Goal: Register for event/course

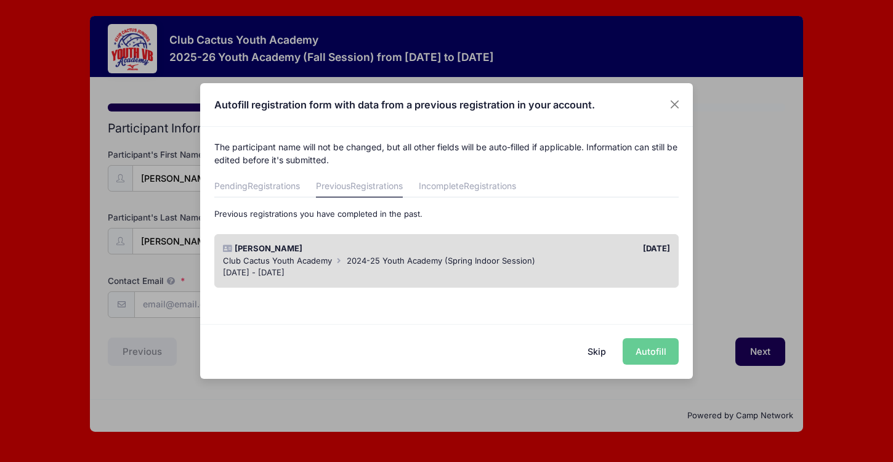
click at [483, 269] on div "[DATE] - [DATE]" at bounding box center [447, 273] width 448 height 12
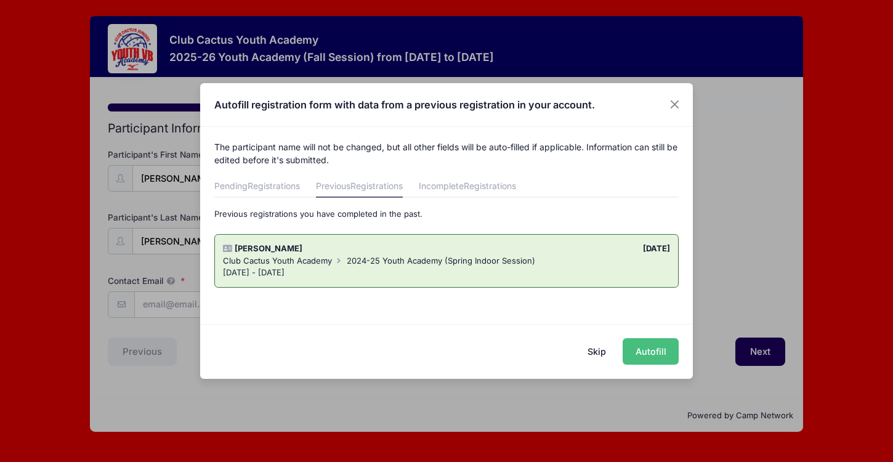
click at [663, 354] on button "Autofill" at bounding box center [651, 351] width 56 height 26
type input "[EMAIL_ADDRESS][DOMAIN_NAME]"
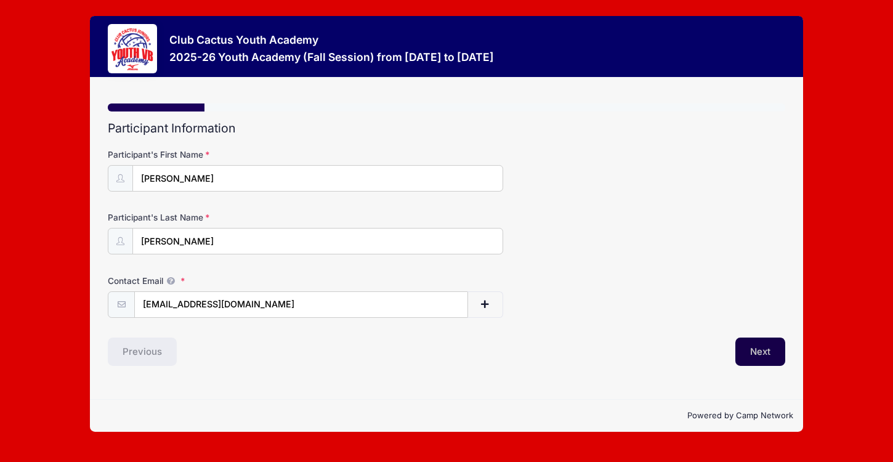
click at [747, 350] on button "Next" at bounding box center [760, 352] width 50 height 28
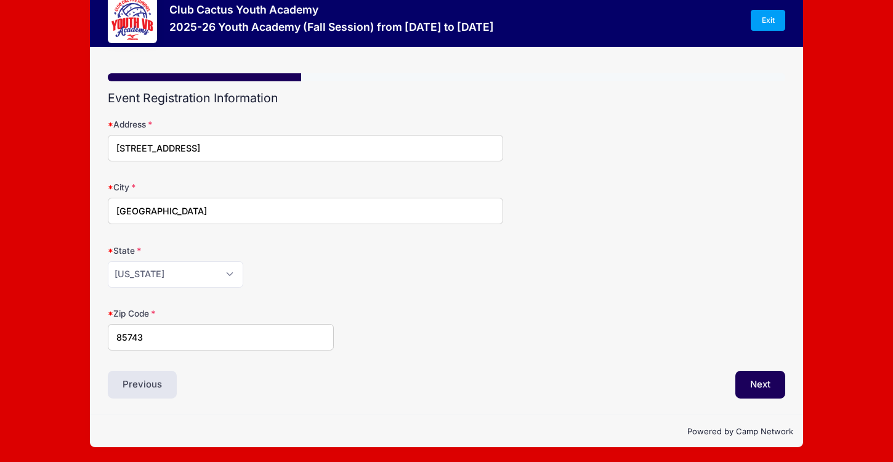
scroll to position [30, 0]
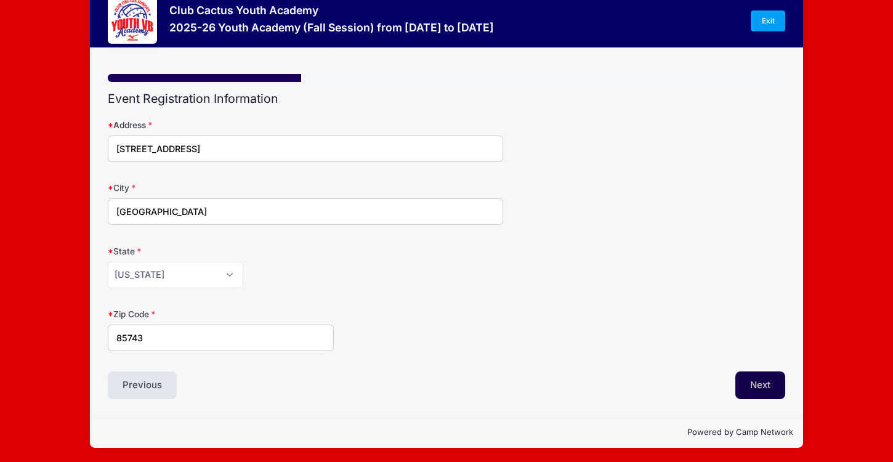
click at [760, 381] on button "Next" at bounding box center [760, 385] width 50 height 28
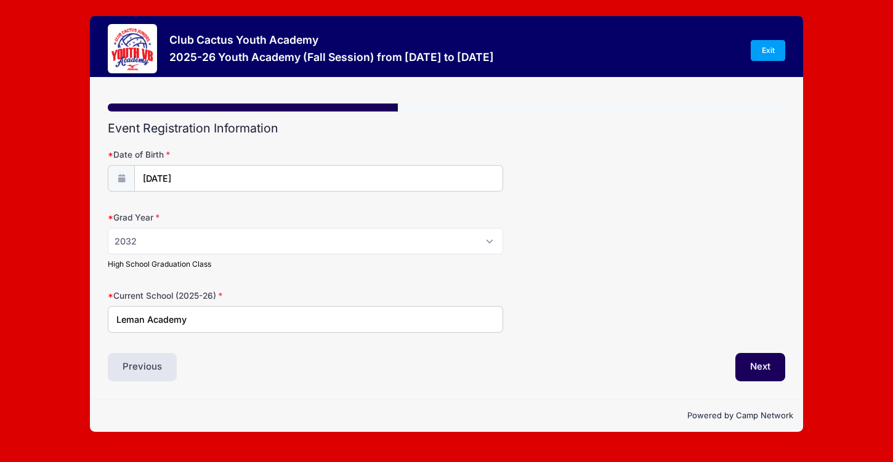
scroll to position [0, 0]
click at [754, 371] on button "Next" at bounding box center [760, 367] width 50 height 28
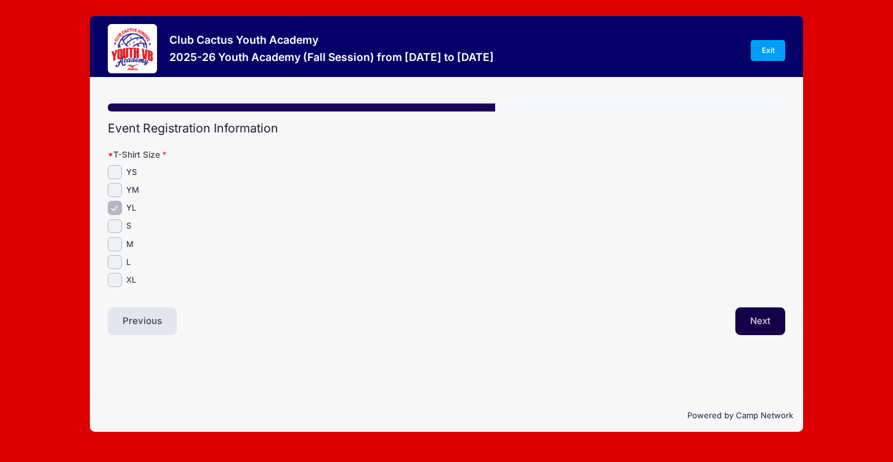
click at [754, 320] on button "Next" at bounding box center [760, 321] width 50 height 28
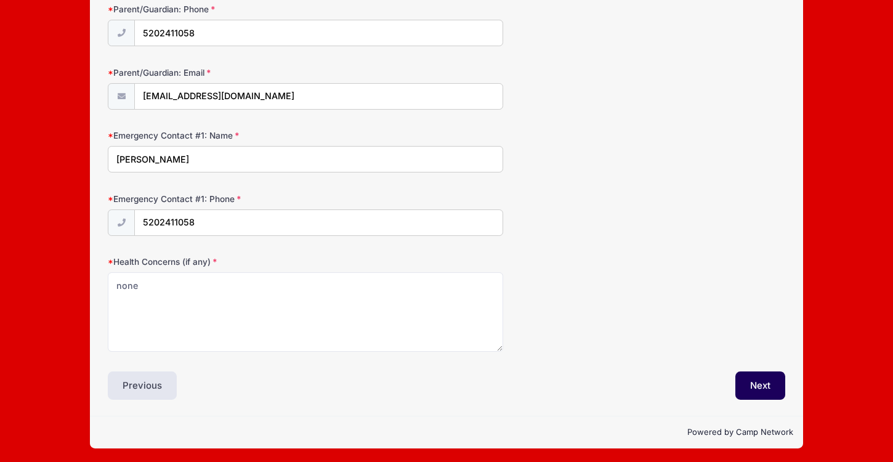
scroll to position [208, 0]
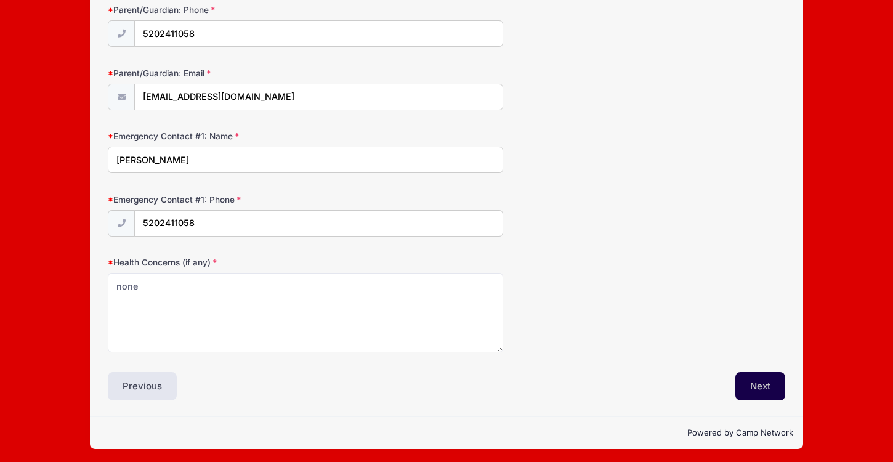
click at [756, 378] on button "Next" at bounding box center [760, 386] width 50 height 28
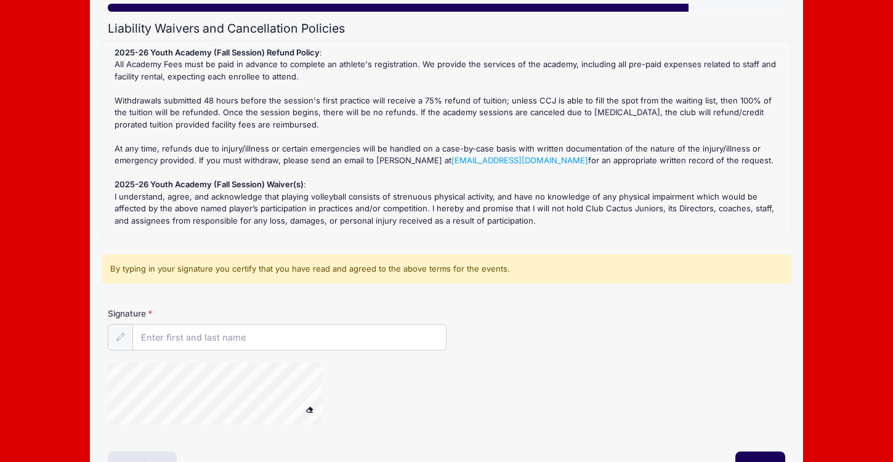
scroll to position [109, 0]
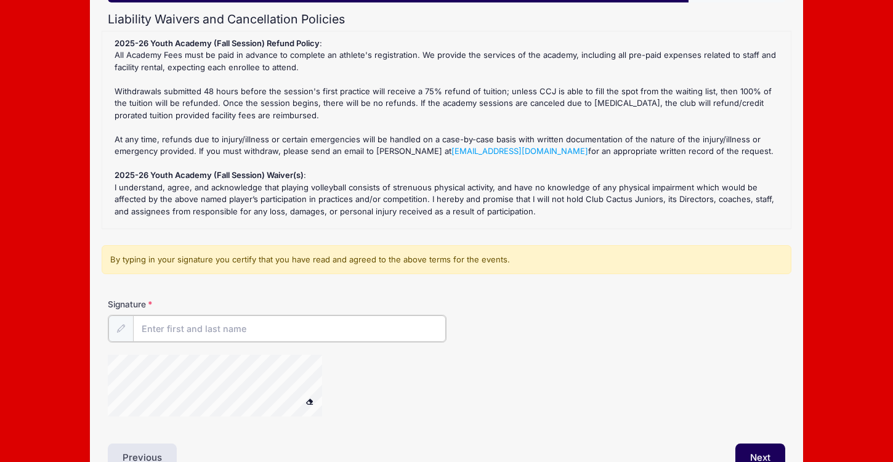
click at [192, 334] on input "Signature" at bounding box center [289, 328] width 313 height 26
type input "[PERSON_NAME]"
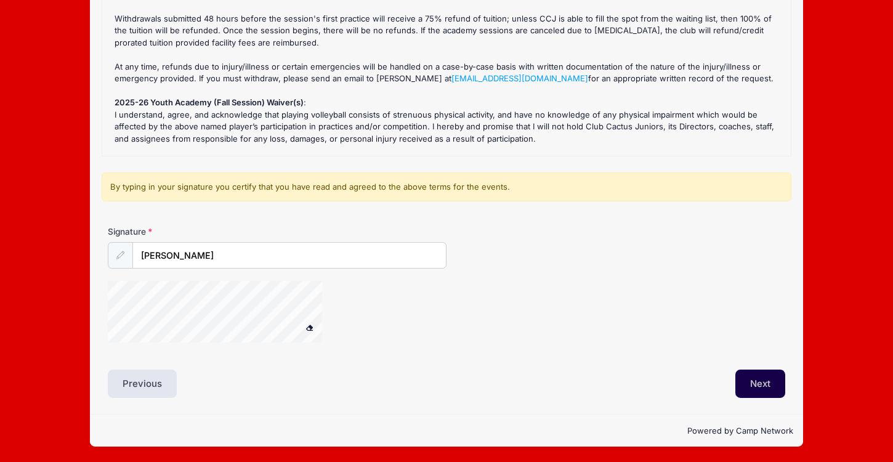
scroll to position [180, 0]
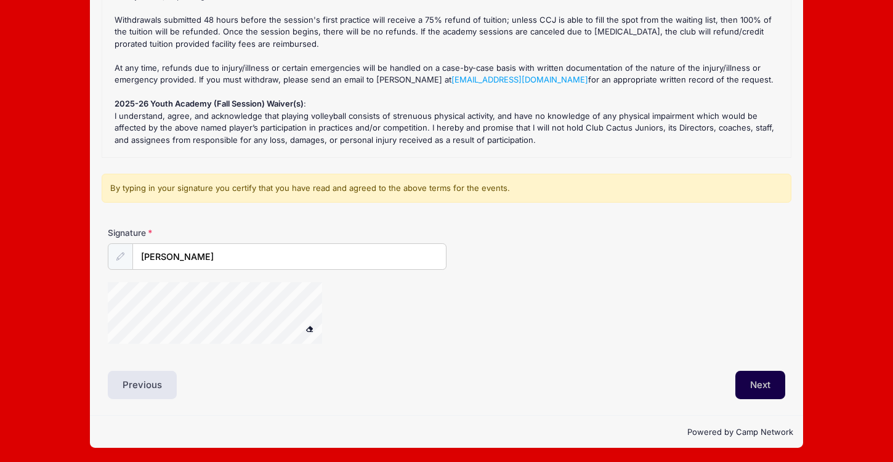
click at [762, 381] on button "Next" at bounding box center [760, 385] width 50 height 28
click at [310, 326] on span at bounding box center [310, 328] width 9 height 7
click at [752, 389] on button "Next" at bounding box center [760, 385] width 50 height 28
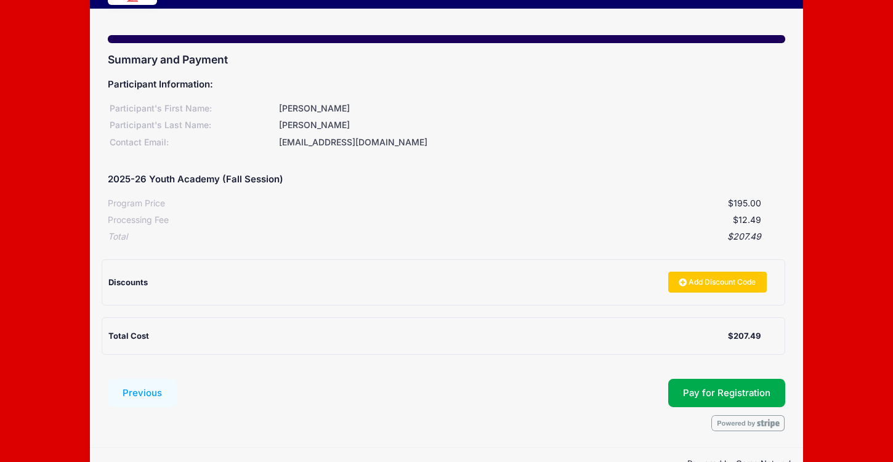
scroll to position [95, 0]
